Goal: Complete application form

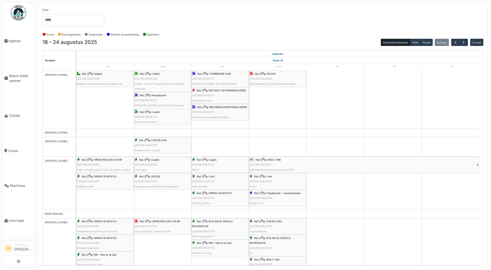
scroll to position [706, 0]
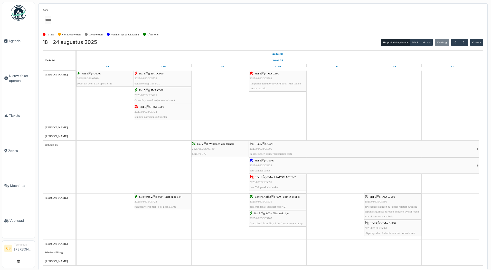
click at [18, 13] on img at bounding box center [18, 12] width 15 height 15
click at [16, 12] on img at bounding box center [18, 12] width 15 height 15
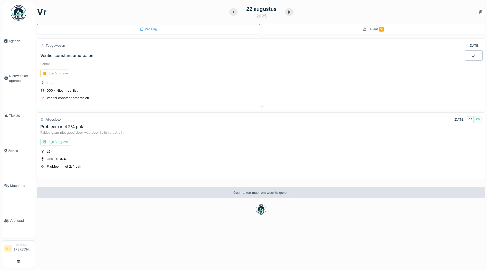
click at [59, 141] on div "Lijn Vrijgave" at bounding box center [55, 141] width 30 height 7
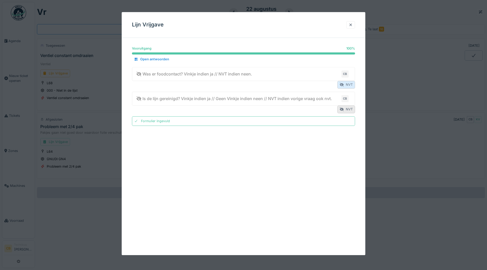
click at [343, 84] on div at bounding box center [341, 84] width 4 height 5
click at [348, 83] on div "NVT" at bounding box center [346, 84] width 18 height 7
click at [350, 108] on div "NVT" at bounding box center [346, 109] width 18 height 7
click at [159, 121] on div "Formulier ingevuld" at bounding box center [155, 121] width 29 height 5
click at [140, 120] on div "Formulier ingevuld" at bounding box center [243, 120] width 223 height 9
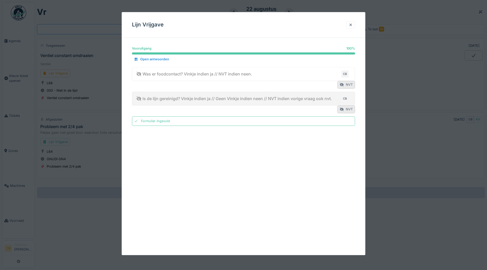
click at [146, 97] on div "Is de lijn gereinigd? Vinkje indien ja // Geen Vinkje indien neen // NVT indien…" at bounding box center [234, 98] width 196 height 6
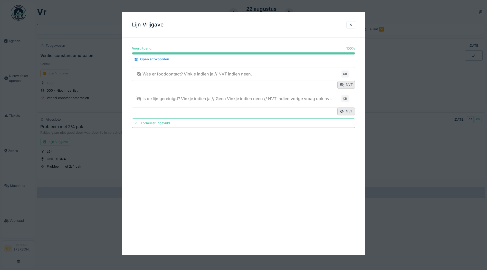
click at [147, 97] on div "Is de lijn gereinigd? Vinkje indien ja // Geen Vinkje indien neen // NVT indien…" at bounding box center [234, 98] width 196 height 6
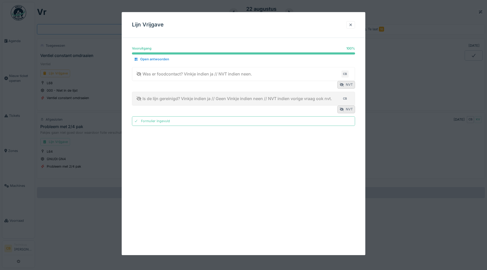
click at [147, 97] on div "Is de lijn gereinigd? Vinkje indien ja // Geen Vinkje indien neen // NVT indien…" at bounding box center [234, 98] width 196 height 6
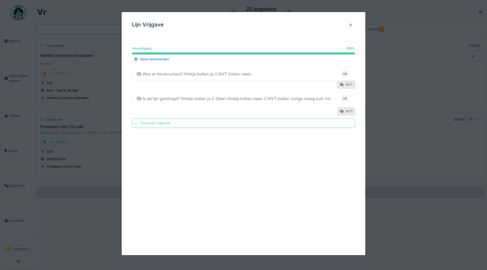
click at [147, 97] on div "Is de lijn gereinigd? Vinkje indien ja // Geen Vinkje indien neen // NVT indien…" at bounding box center [234, 98] width 196 height 6
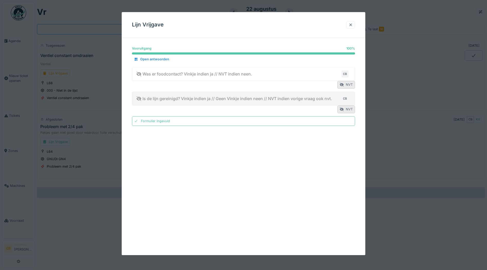
click at [147, 97] on div "Is de lijn gereinigd? Vinkje indien ja // Geen Vinkje indien neen // NVT indien…" at bounding box center [234, 98] width 196 height 6
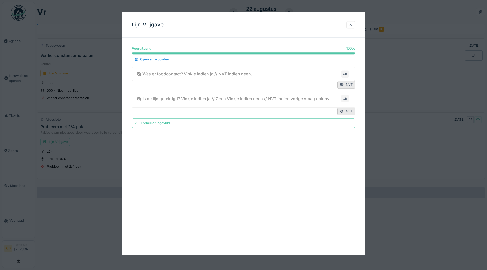
click at [147, 97] on div "Is de lijn gereinigd? Vinkje indien ja // Geen Vinkje indien neen // NVT indien…" at bounding box center [234, 98] width 196 height 6
click at [143, 121] on div "Formulier ingevuld" at bounding box center [155, 121] width 29 height 5
click at [165, 124] on div "Formulier ingevuld" at bounding box center [243, 120] width 223 height 9
click at [353, 24] on div at bounding box center [350, 24] width 4 height 5
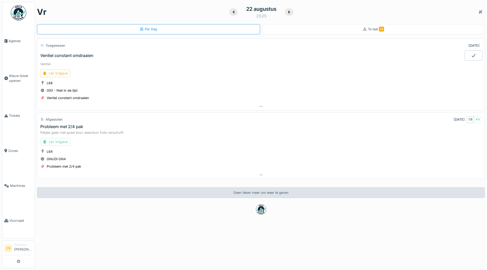
click at [55, 142] on div "Lijn Vrijgave" at bounding box center [55, 141] width 30 height 7
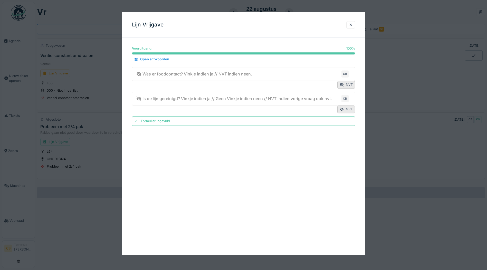
click at [168, 121] on div "Formulier ingevuld" at bounding box center [155, 121] width 29 height 5
click at [167, 121] on div "Formulier ingevuld" at bounding box center [155, 121] width 29 height 5
click at [347, 85] on div "NVT" at bounding box center [346, 84] width 18 height 7
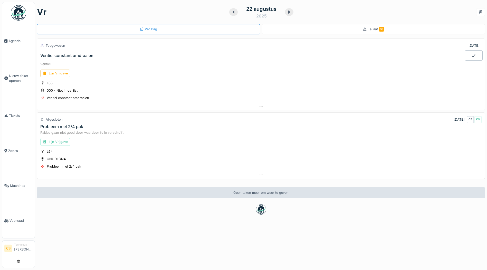
click at [61, 142] on div "Lijn Vrijgave" at bounding box center [55, 141] width 30 height 7
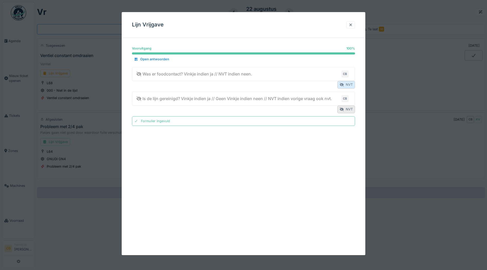
click at [348, 85] on div "NVT" at bounding box center [346, 84] width 18 height 7
click at [348, 109] on div "NVT" at bounding box center [346, 109] width 18 height 7
click at [353, 23] on div at bounding box center [350, 24] width 4 height 5
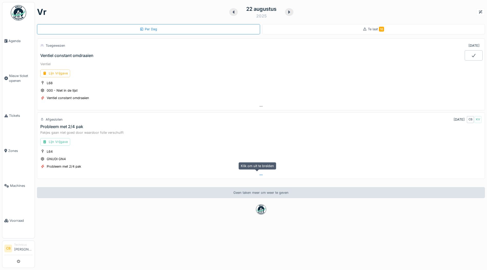
click at [253, 175] on div at bounding box center [260, 174] width 447 height 7
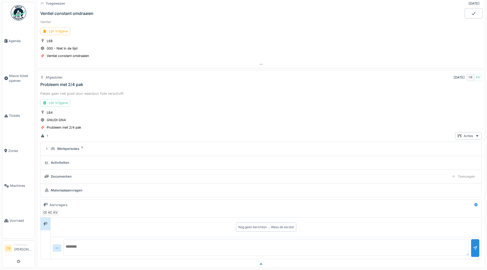
scroll to position [92, 0]
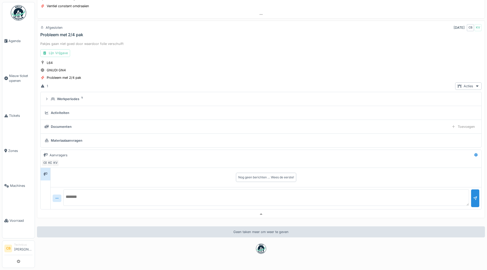
click at [203, 192] on textarea at bounding box center [265, 197] width 405 height 16
click at [50, 70] on div "L64 GNUDI GN4 Probleem met 2/4 pak" at bounding box center [260, 70] width 441 height 21
click at [457, 84] on icon at bounding box center [459, 85] width 4 height 3
click at [399, 123] on div "Documenten Toevoegen" at bounding box center [261, 126] width 432 height 7
click at [69, 191] on textarea at bounding box center [265, 197] width 405 height 16
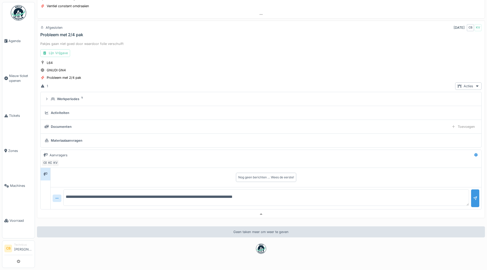
type textarea "**********"
click at [473, 196] on div at bounding box center [475, 198] width 4 height 5
